Goal: Task Accomplishment & Management: Manage account settings

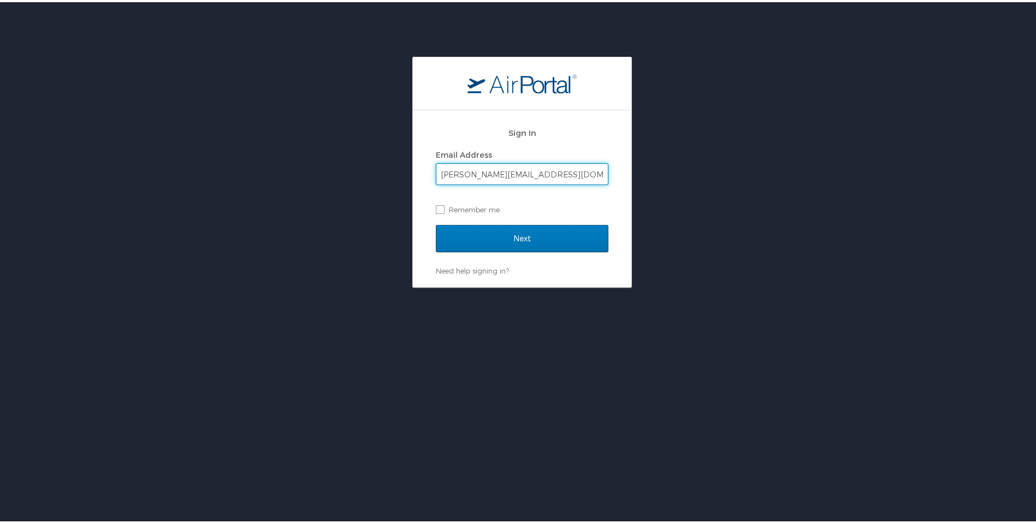
type input "[PERSON_NAME][EMAIL_ADDRESS][DOMAIN_NAME]"
click at [436, 223] on input "Next" at bounding box center [522, 236] width 173 height 27
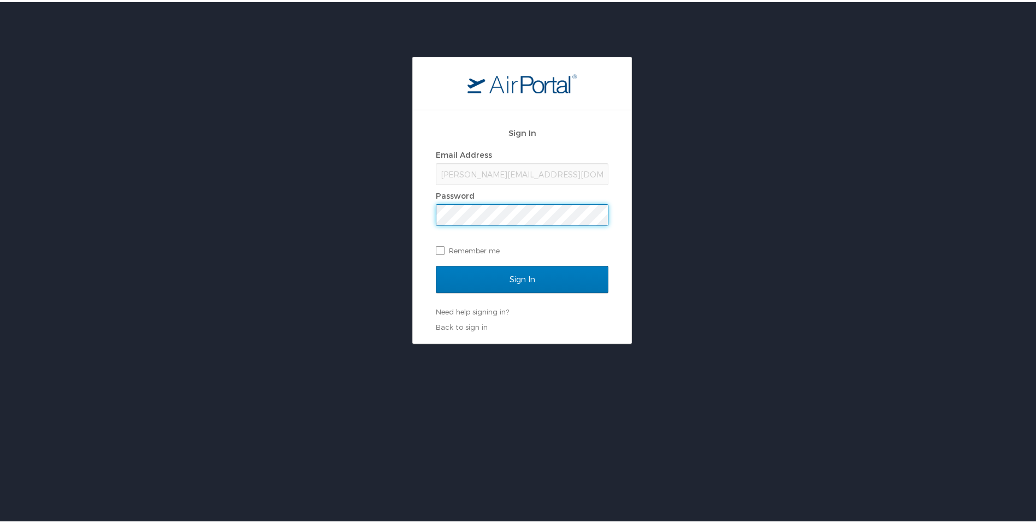
click at [436, 264] on input "Sign In" at bounding box center [522, 277] width 173 height 27
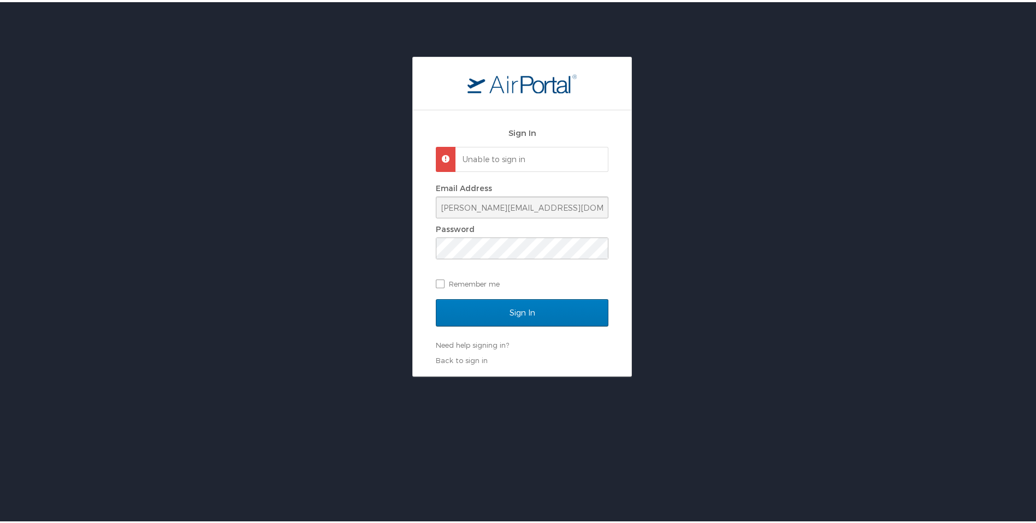
click at [405, 227] on div "Sign In Unable to sign in Email Address [PERSON_NAME][EMAIL_ADDRESS][DOMAIN_NAM…" at bounding box center [522, 215] width 1044 height 320
drag, startPoint x: 405, startPoint y: 227, endPoint x: 516, endPoint y: 296, distance: 131.4
click at [516, 296] on div "Sign In Unable to sign in Email Address [PERSON_NAME][EMAIL_ADDRESS][DOMAIN_NAM…" at bounding box center [522, 208] width 173 height 179
click at [441, 152] on span at bounding box center [441, 152] width 0 height 0
click at [463, 361] on link "Back to sign in" at bounding box center [462, 358] width 52 height 9
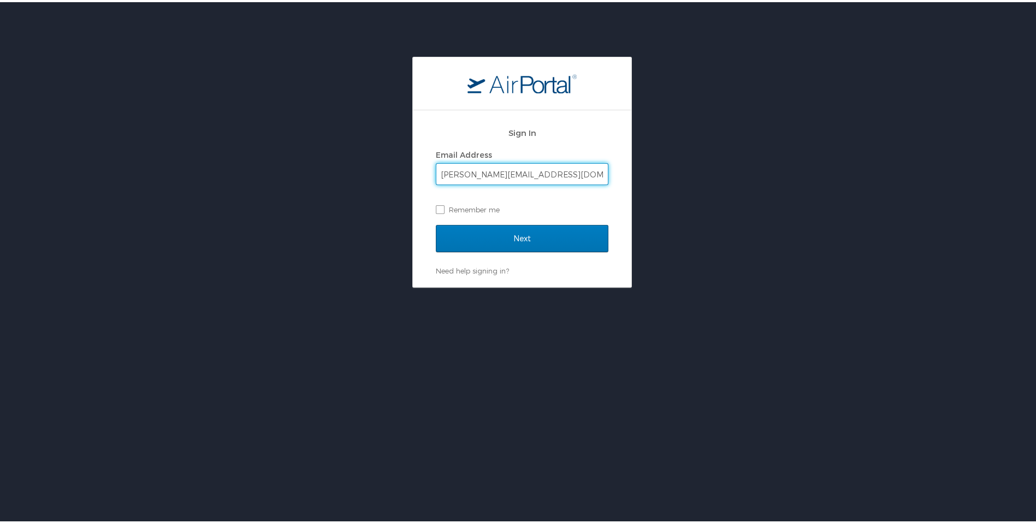
click at [515, 173] on input "[PERSON_NAME][EMAIL_ADDRESS][DOMAIN_NAME]" at bounding box center [521, 172] width 171 height 21
type input "k"
type input "[EMAIL_ADDRESS][DOMAIN_NAME]"
click at [525, 152] on div "Email Address" at bounding box center [522, 153] width 173 height 16
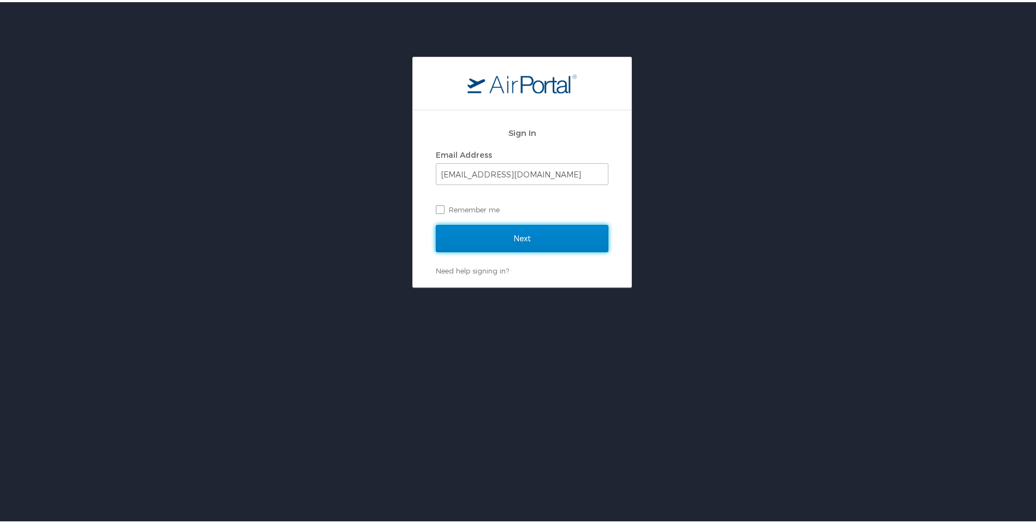
click at [471, 235] on input "Next" at bounding box center [522, 236] width 173 height 27
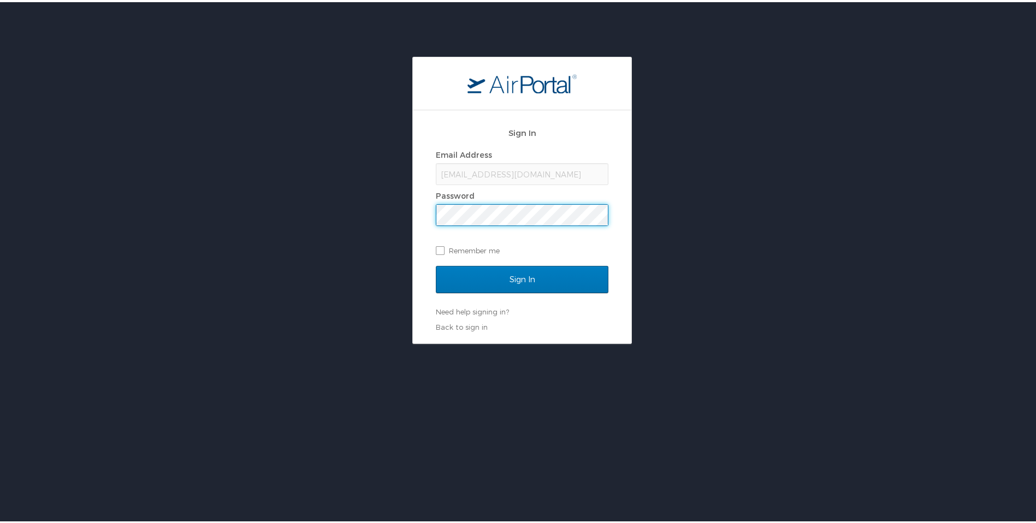
click at [549, 241] on label "Remember me" at bounding box center [522, 248] width 173 height 16
click at [443, 244] on input "Remember me" at bounding box center [439, 247] width 7 height 7
checkbox input "true"
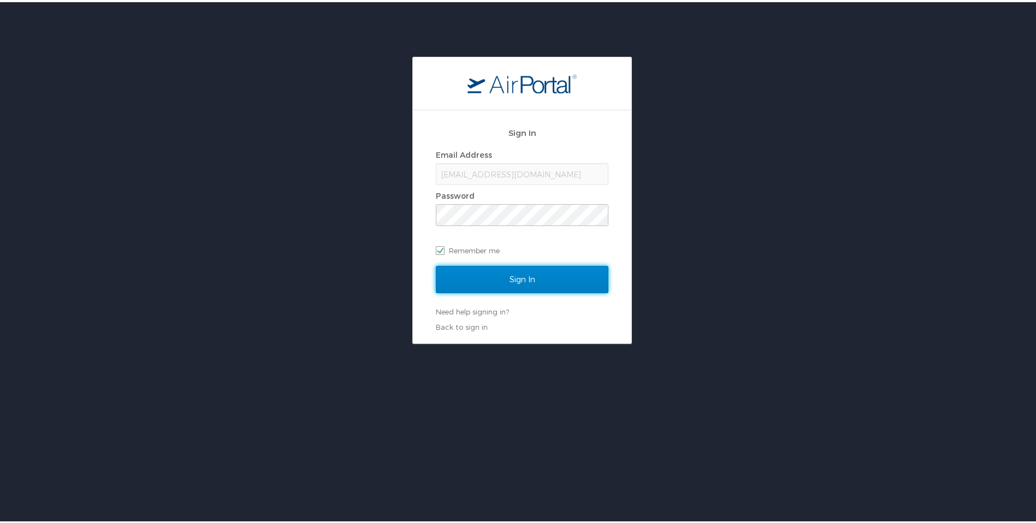
click at [537, 273] on input "Sign In" at bounding box center [522, 277] width 173 height 27
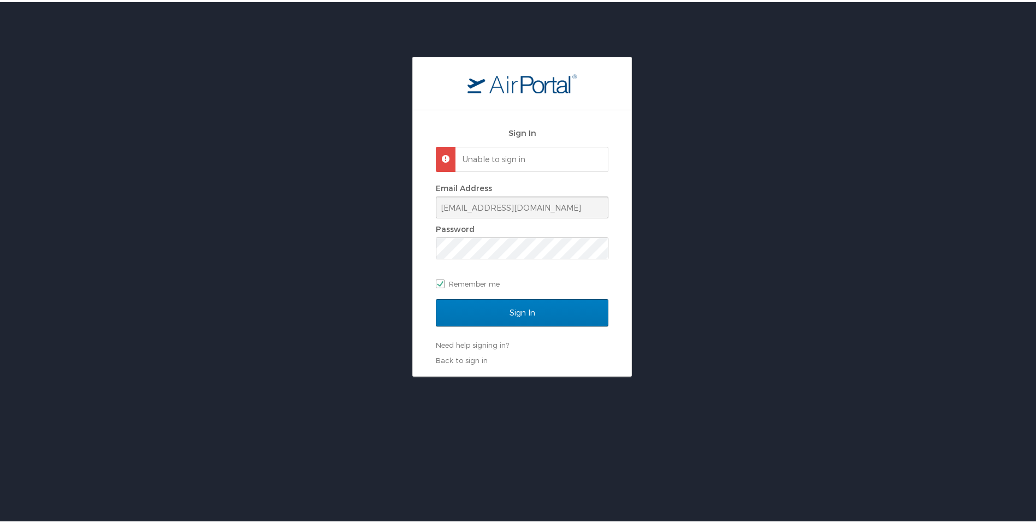
click at [810, 287] on div "Sign In Unable to sign in Email Address [EMAIL_ADDRESS][DOMAIN_NAME] Password R…" at bounding box center [522, 215] width 1044 height 320
